Goal: Book appointment/travel/reservation

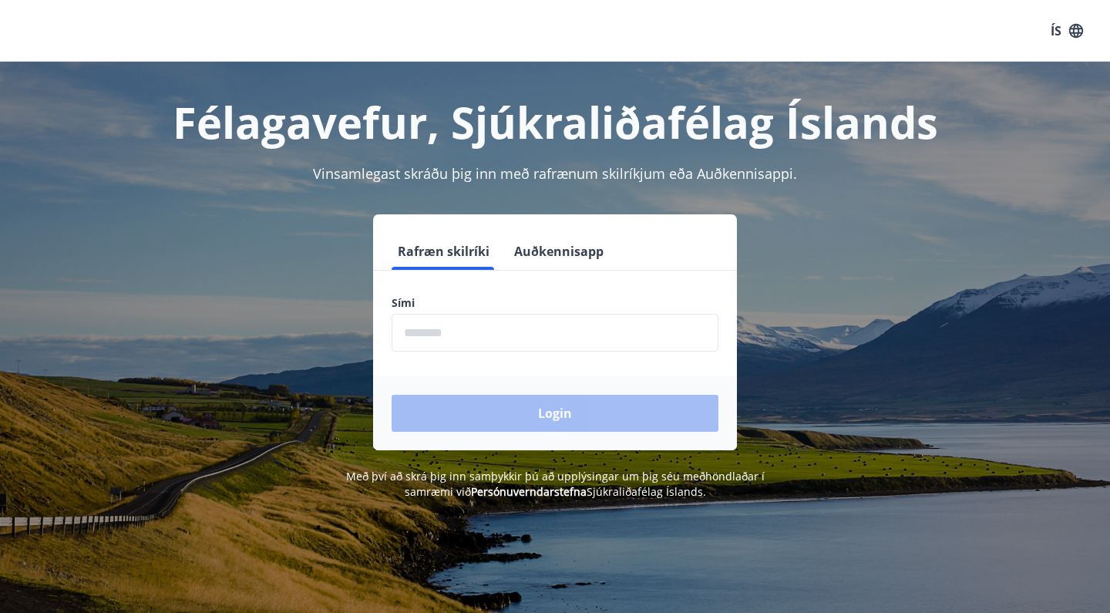
click at [461, 330] on input "phone" at bounding box center [555, 333] width 327 height 38
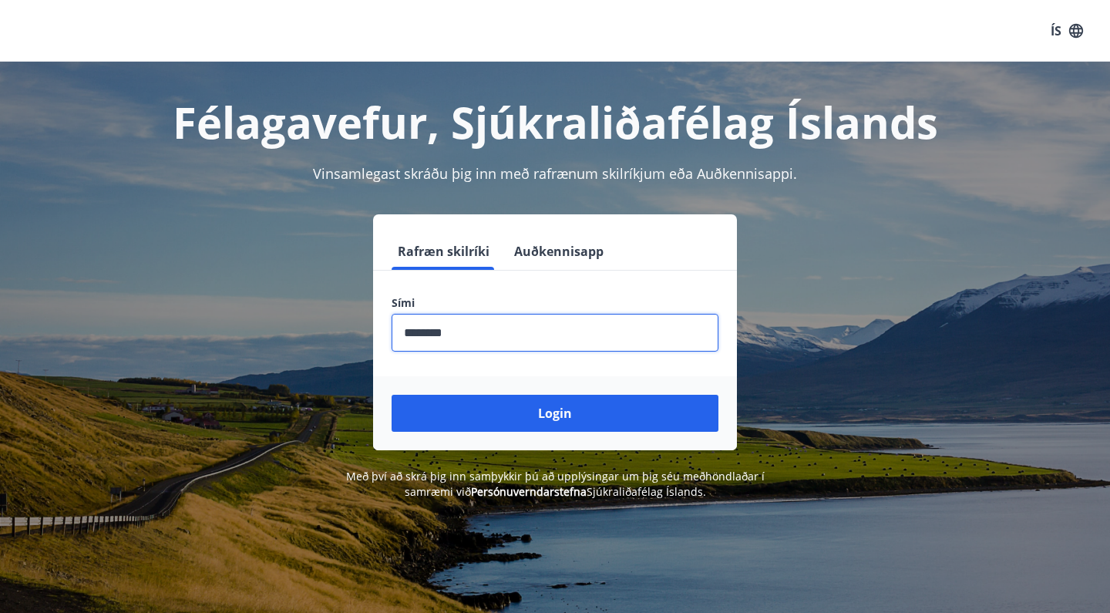
type input "********"
click at [555, 413] on button "Login" at bounding box center [555, 413] width 327 height 37
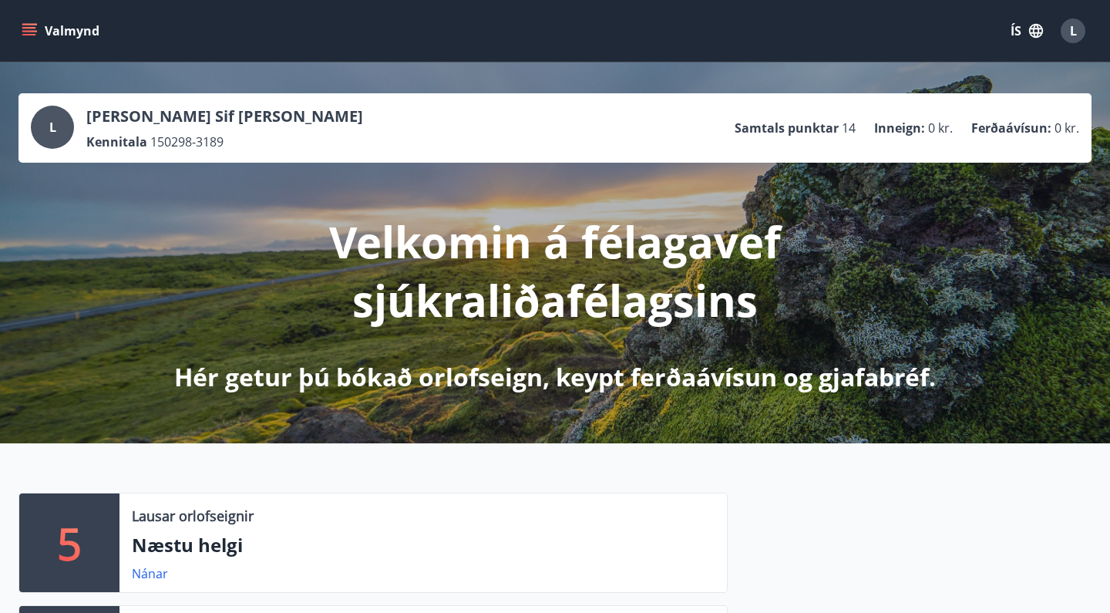
click at [27, 17] on button "Valmynd" at bounding box center [62, 31] width 87 height 28
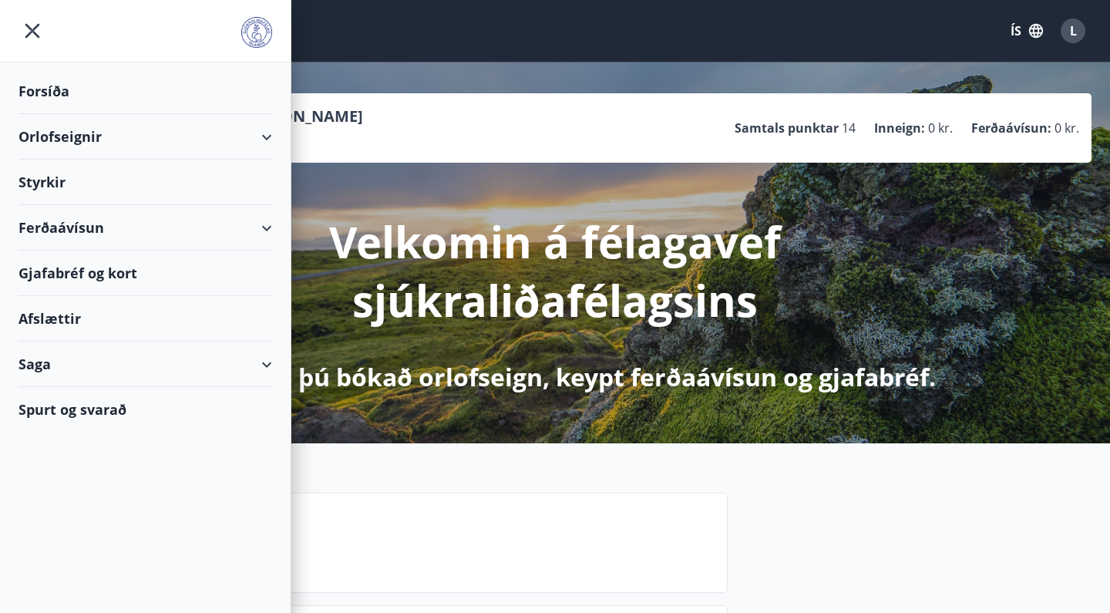
click at [248, 132] on div "Orlofseignir" at bounding box center [146, 136] width 254 height 45
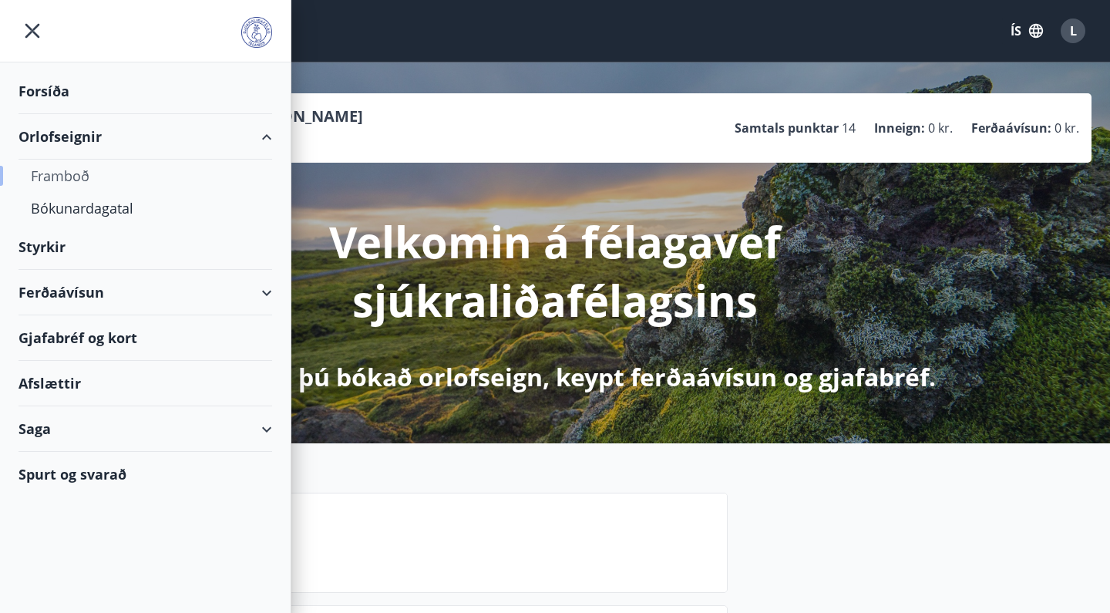
click at [77, 180] on div "Framboð" at bounding box center [145, 176] width 229 height 32
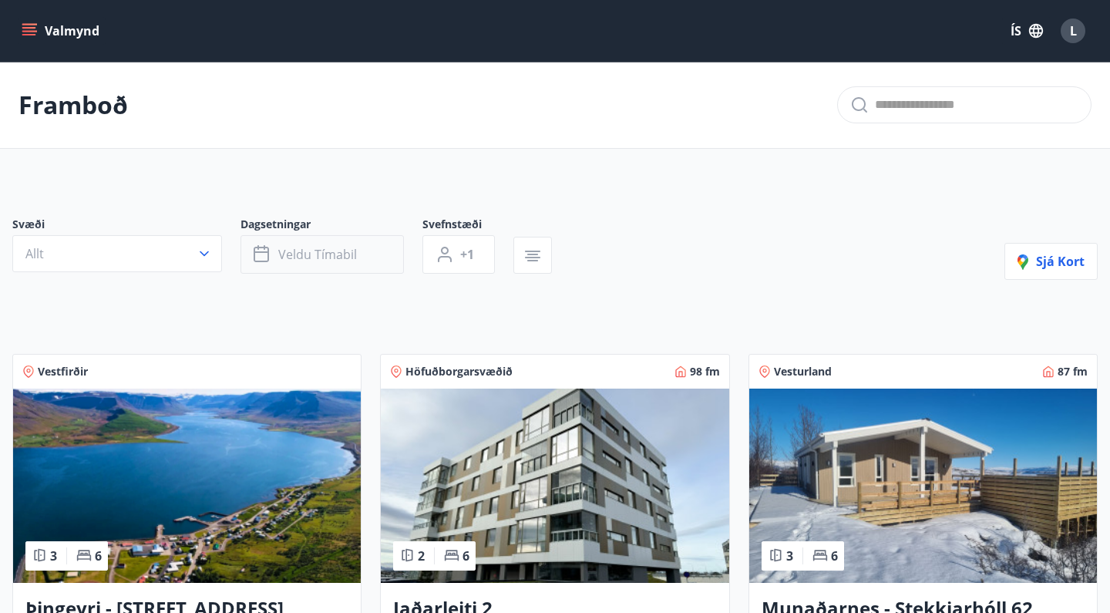
click at [260, 246] on icon "button" at bounding box center [263, 254] width 19 height 19
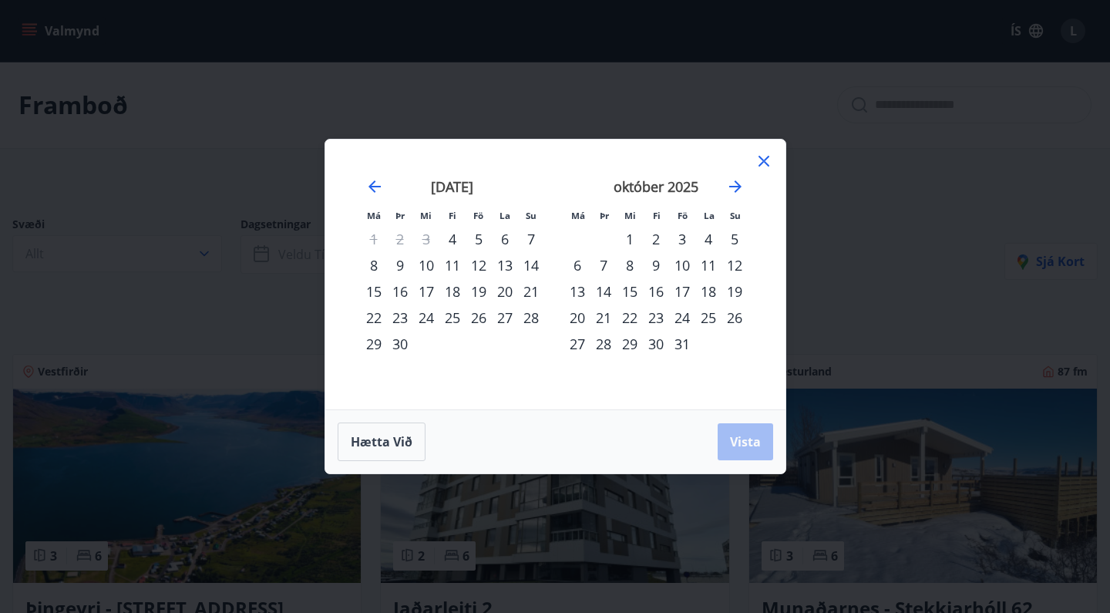
click at [480, 264] on div "12" at bounding box center [479, 265] width 26 height 26
click at [372, 294] on div "15" at bounding box center [374, 291] width 26 height 26
click at [736, 437] on span "Vista" at bounding box center [745, 441] width 31 height 17
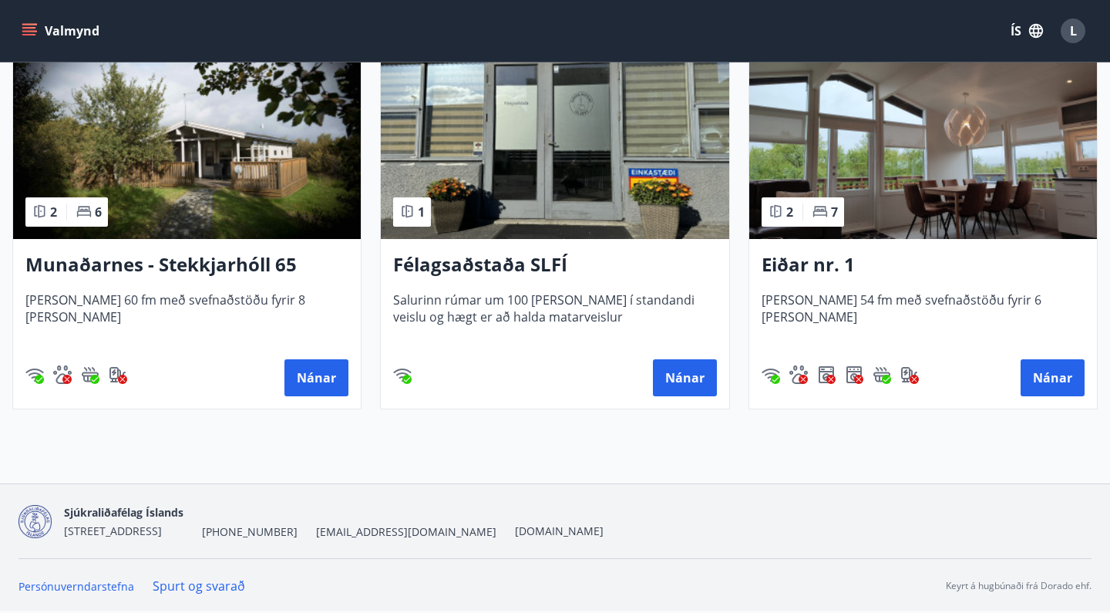
click at [166, 260] on h3 "Munaðarnes - Stekkjarhóll 65" at bounding box center [186, 265] width 323 height 28
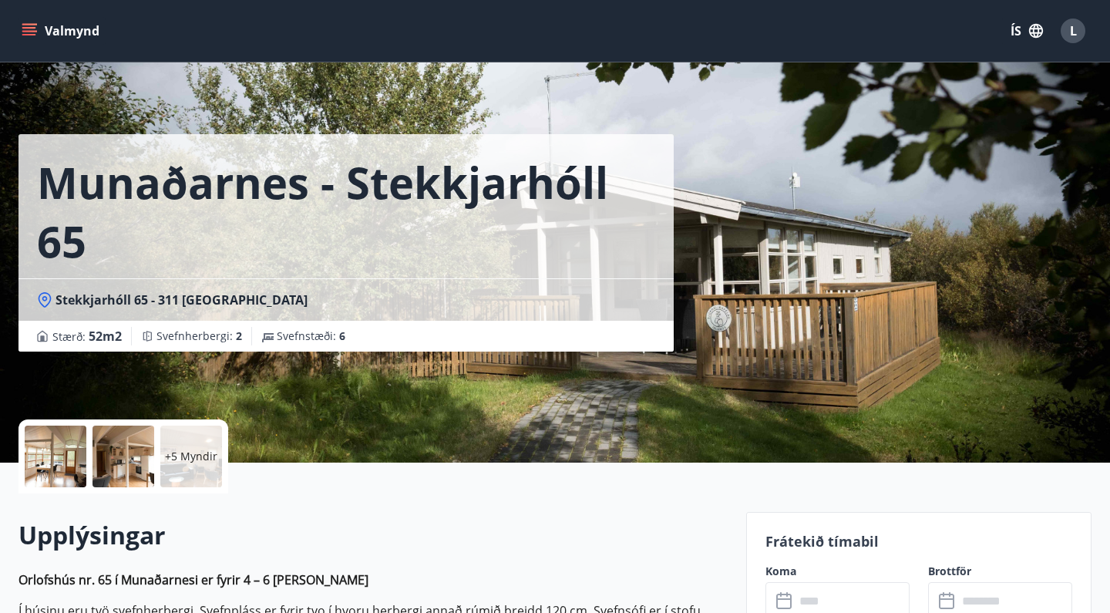
click at [37, 23] on button "Valmynd" at bounding box center [62, 31] width 87 height 28
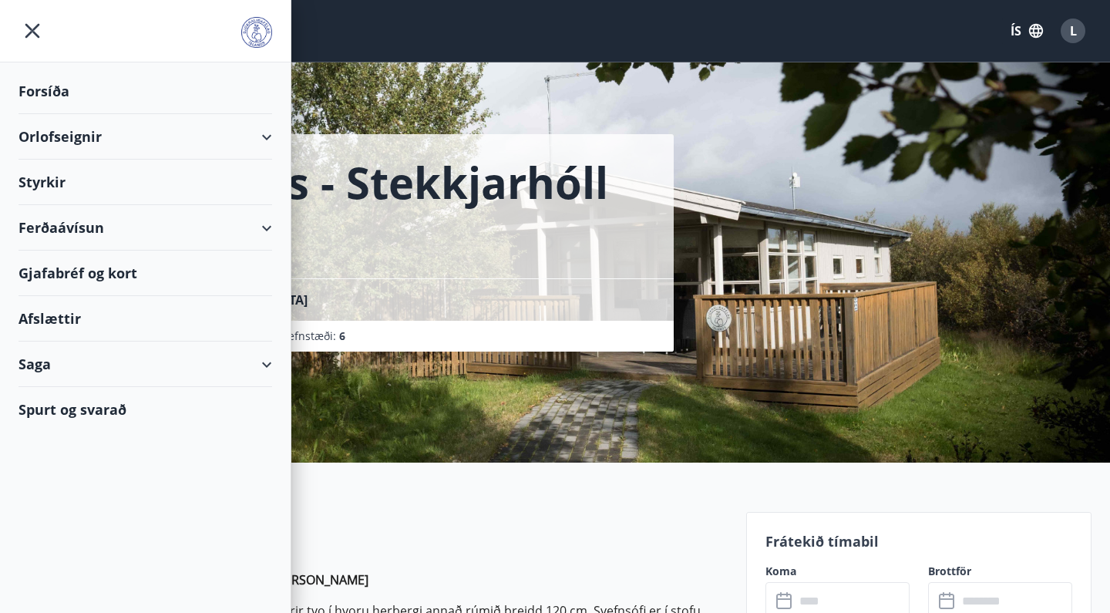
click at [114, 270] on div "Gjafabréf og kort" at bounding box center [146, 273] width 254 height 45
